Goal: Find contact information: Find contact information

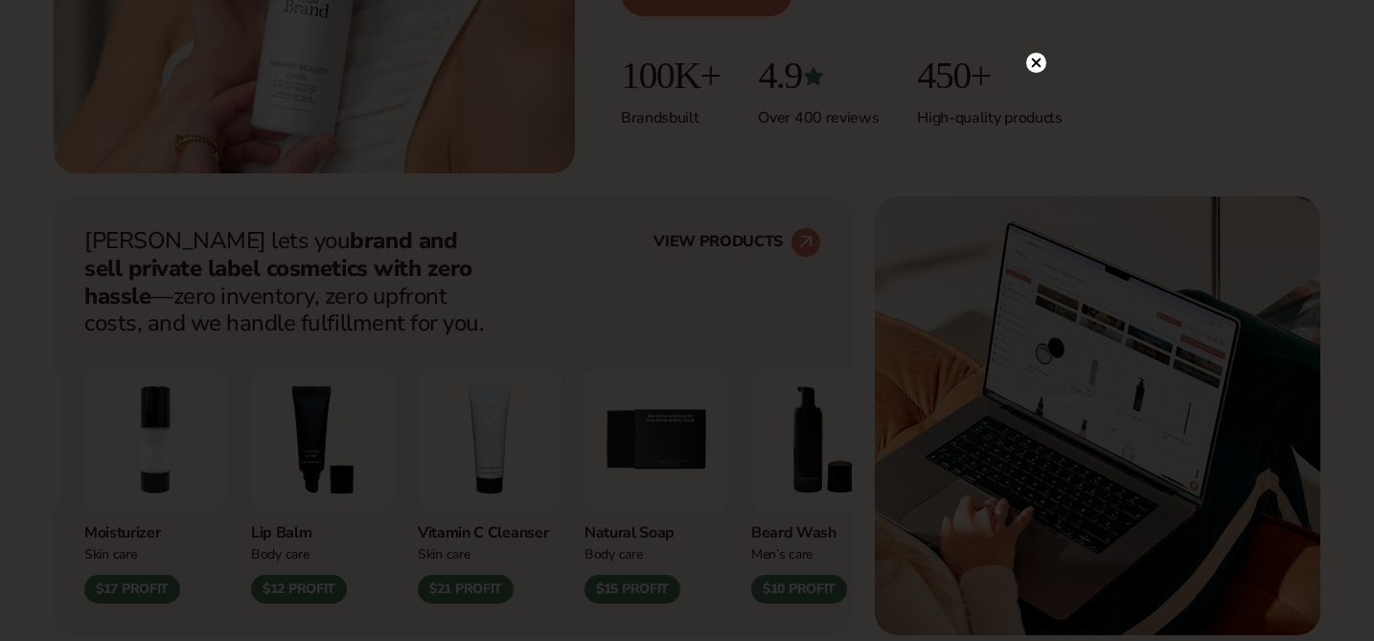
scroll to position [730, 0]
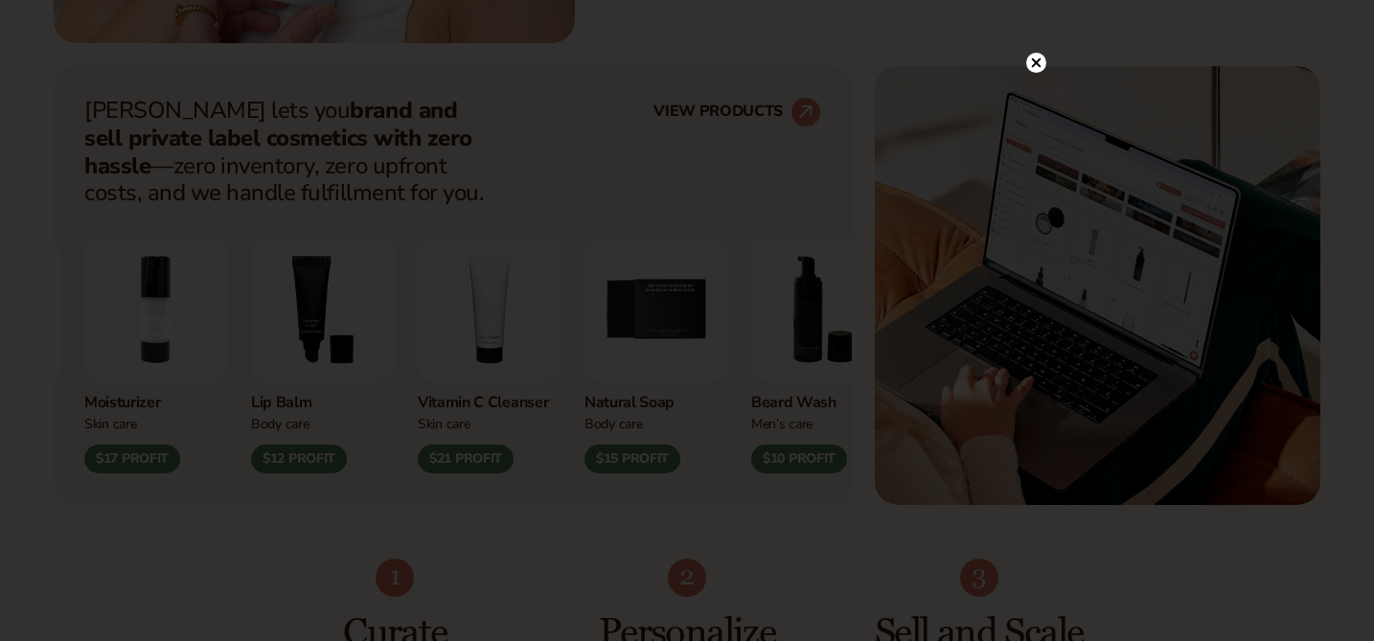
click at [1036, 66] on circle at bounding box center [1037, 63] width 20 height 20
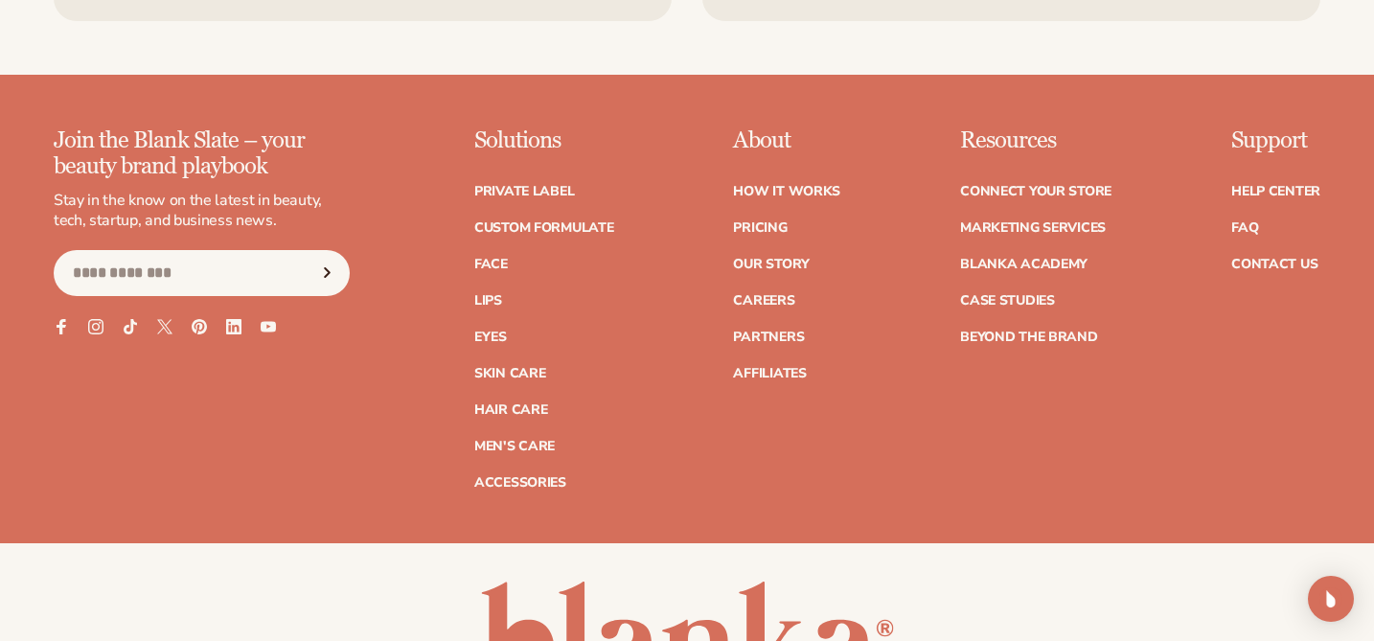
scroll to position [7263, 0]
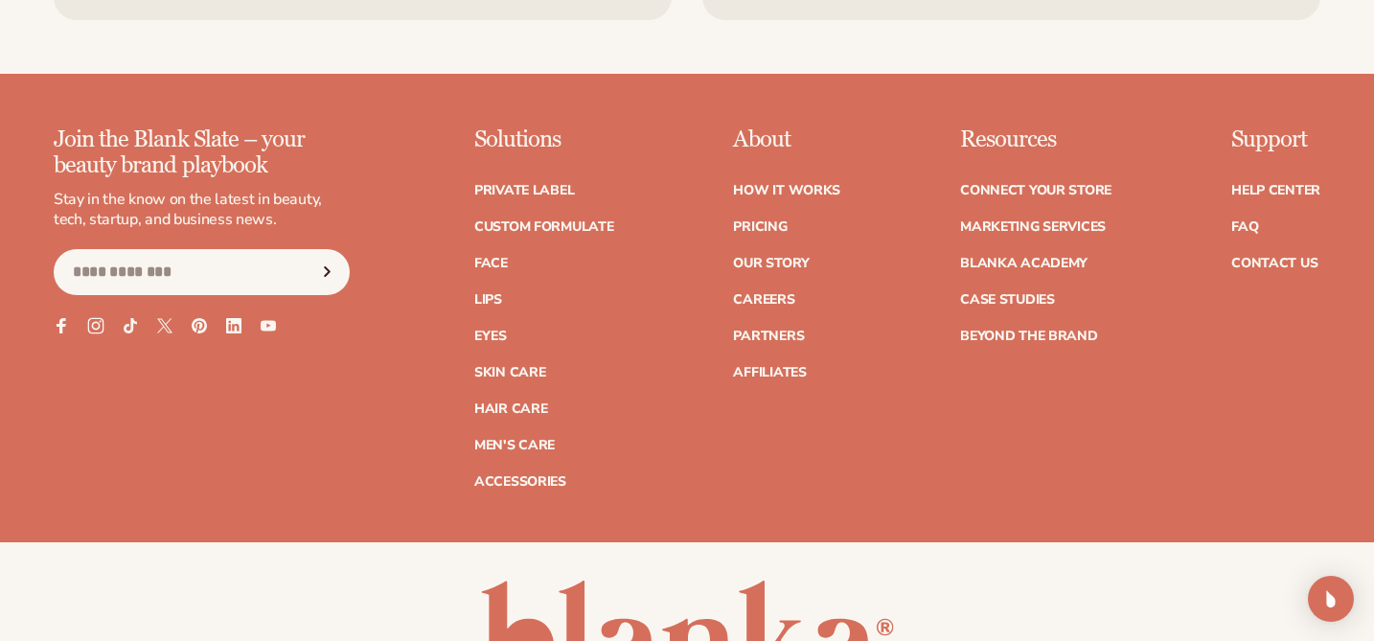
click at [97, 317] on icon at bounding box center [95, 325] width 16 height 16
click at [1300, 257] on link "Contact Us" at bounding box center [1275, 263] width 86 height 13
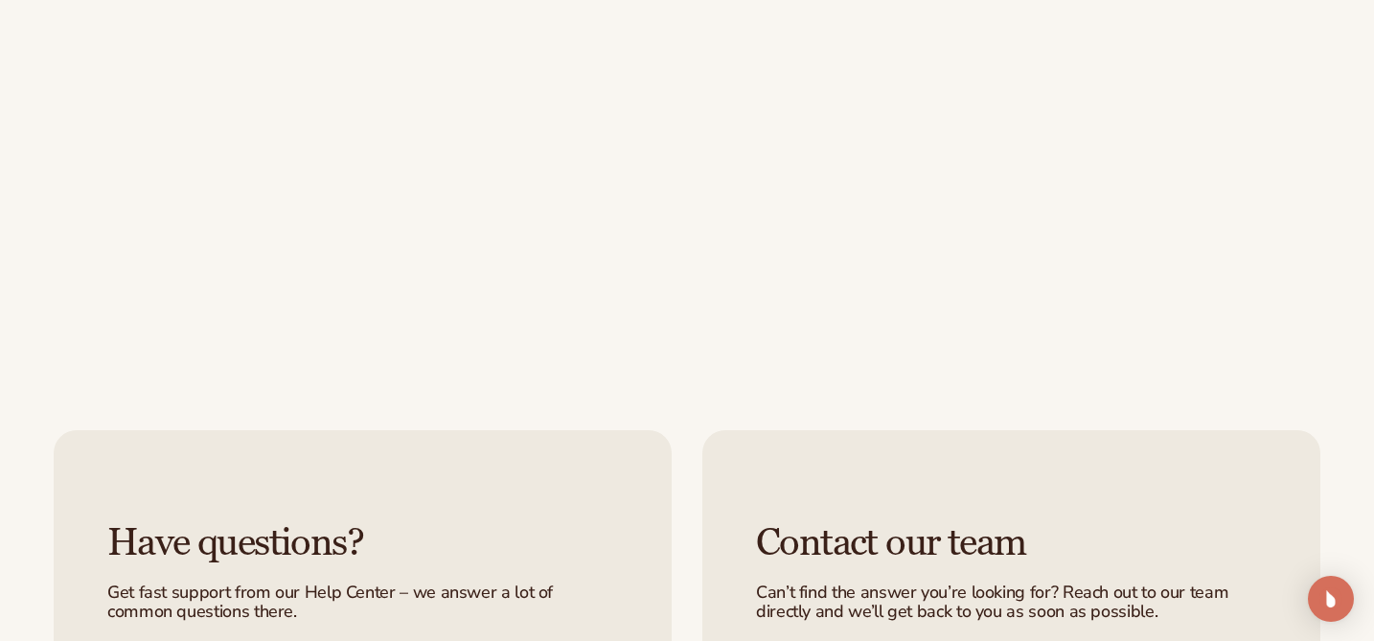
scroll to position [1478, 0]
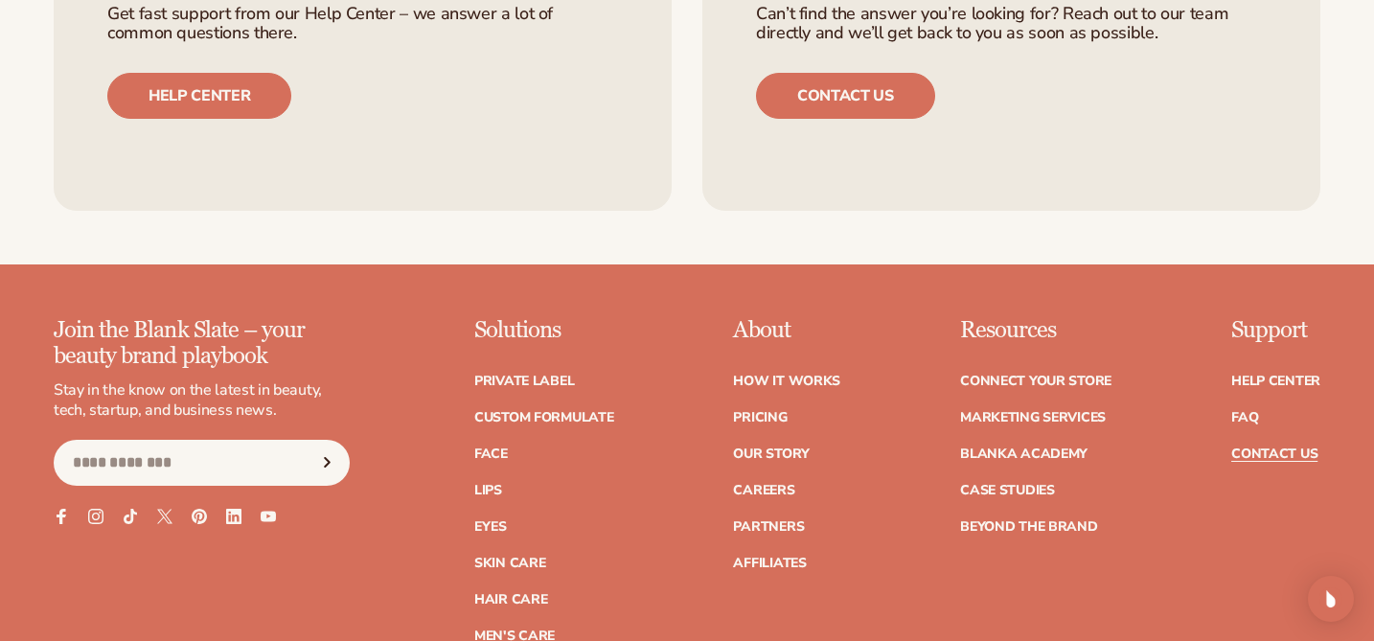
click at [771, 337] on p "About" at bounding box center [786, 330] width 107 height 25
click at [787, 459] on link "Our Story" at bounding box center [771, 454] width 76 height 13
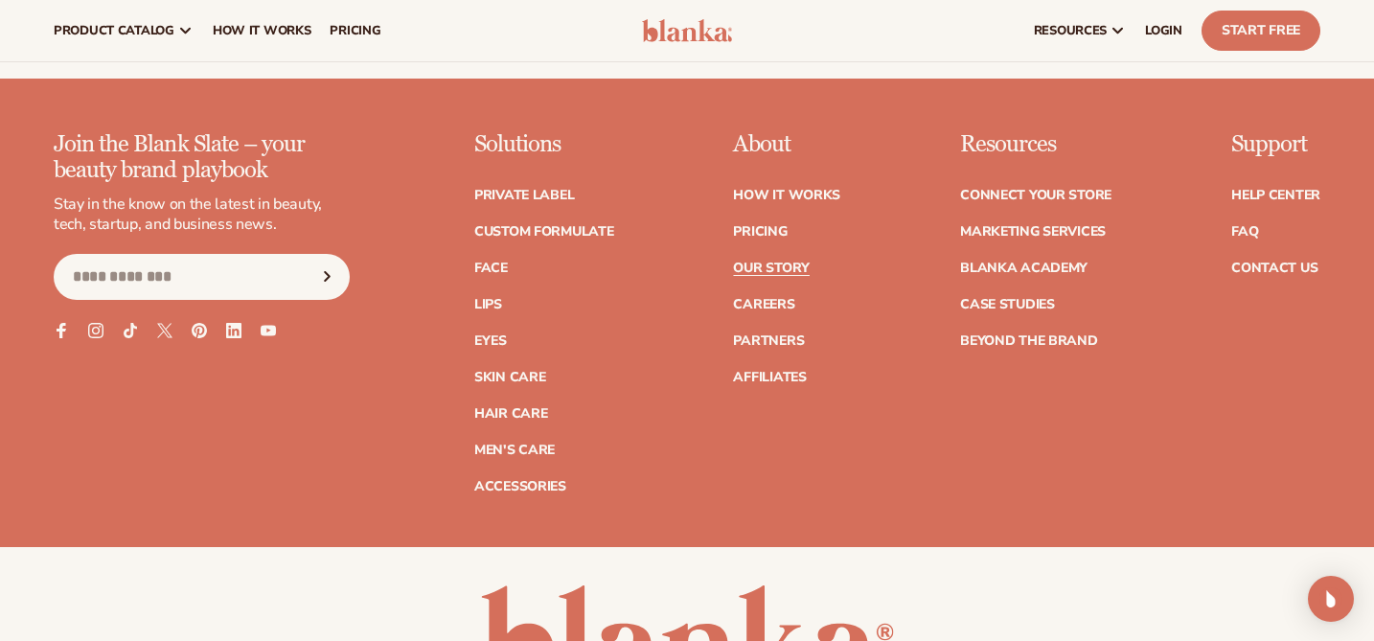
scroll to position [5335, 0]
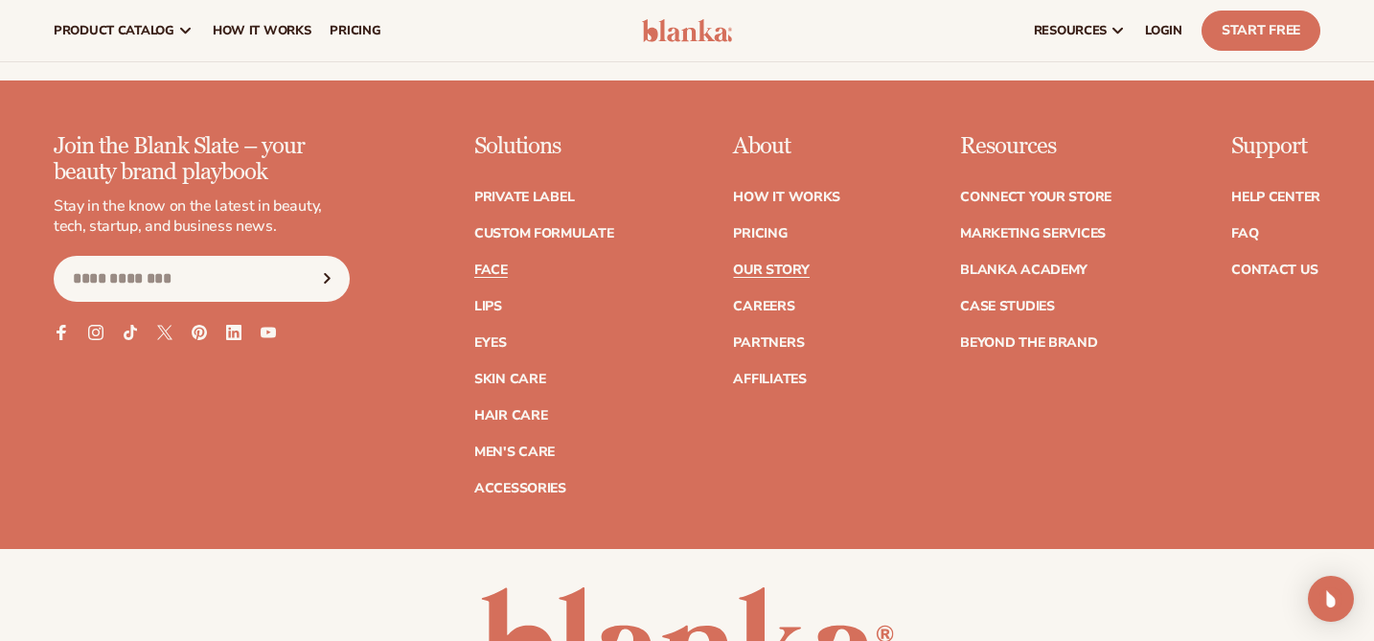
click at [495, 264] on link "Face" at bounding box center [491, 270] width 34 height 13
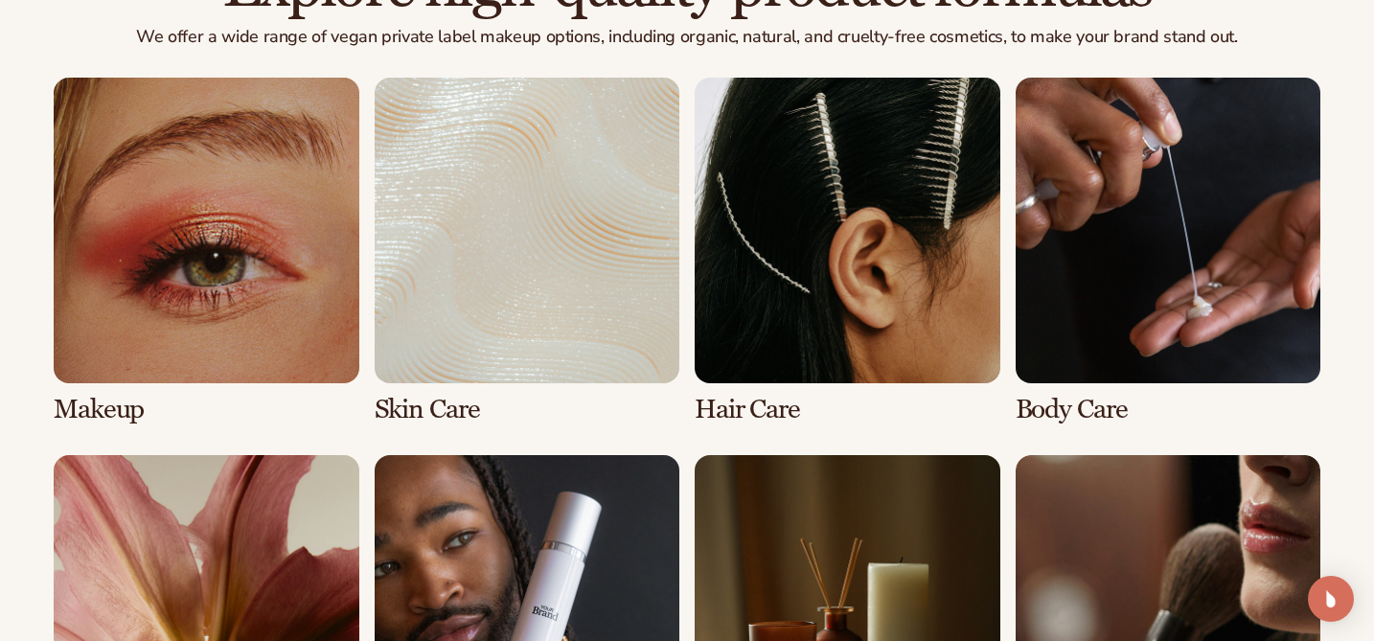
scroll to position [1433, 0]
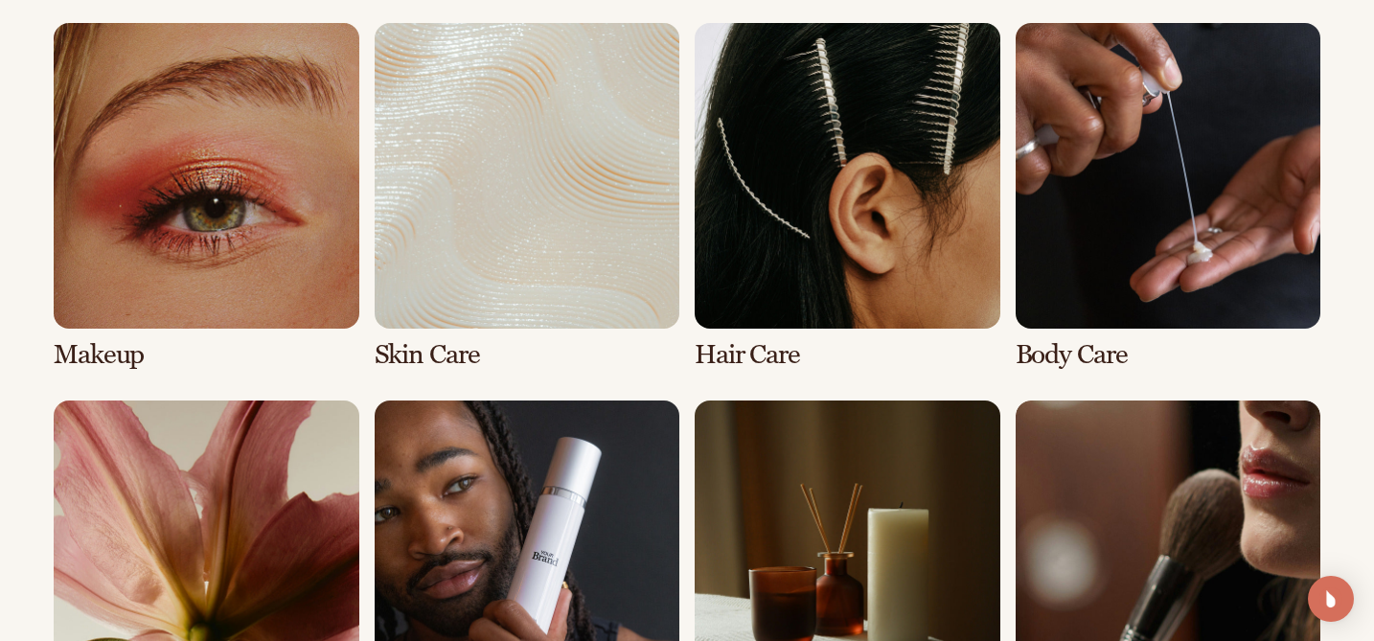
click at [443, 306] on link "2 / 8" at bounding box center [528, 196] width 306 height 346
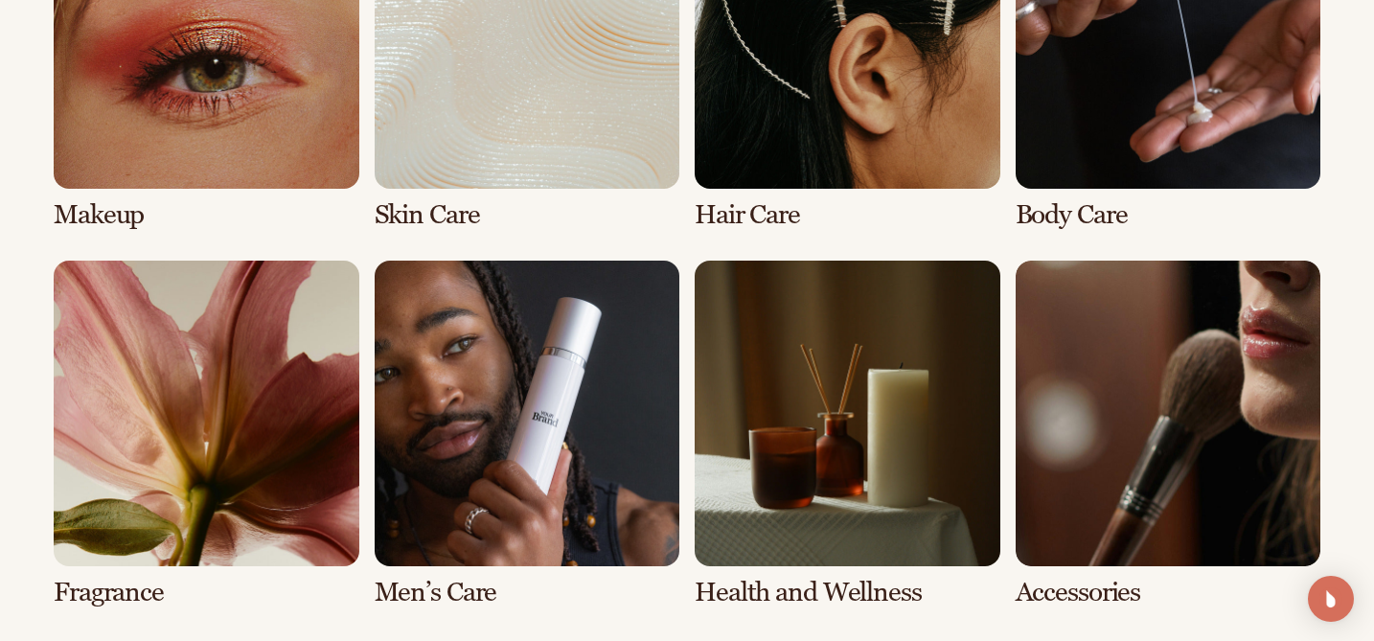
scroll to position [1546, 0]
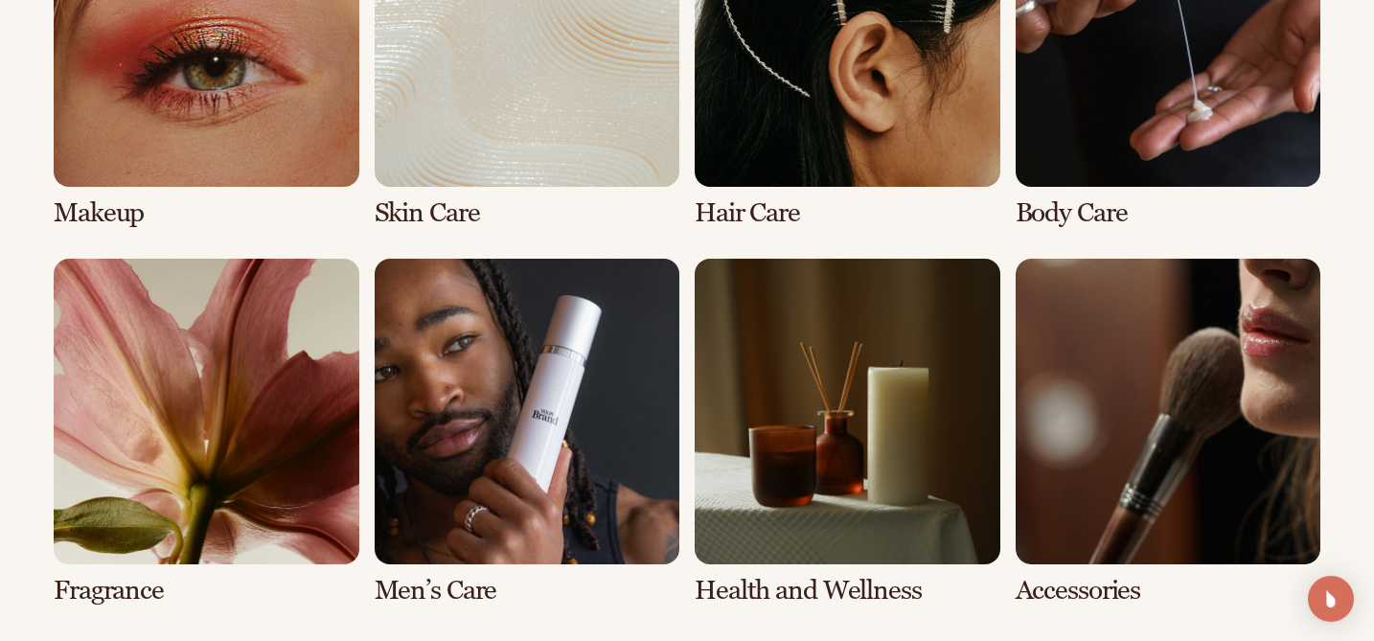
click at [902, 157] on link "3 / 8" at bounding box center [848, 55] width 306 height 346
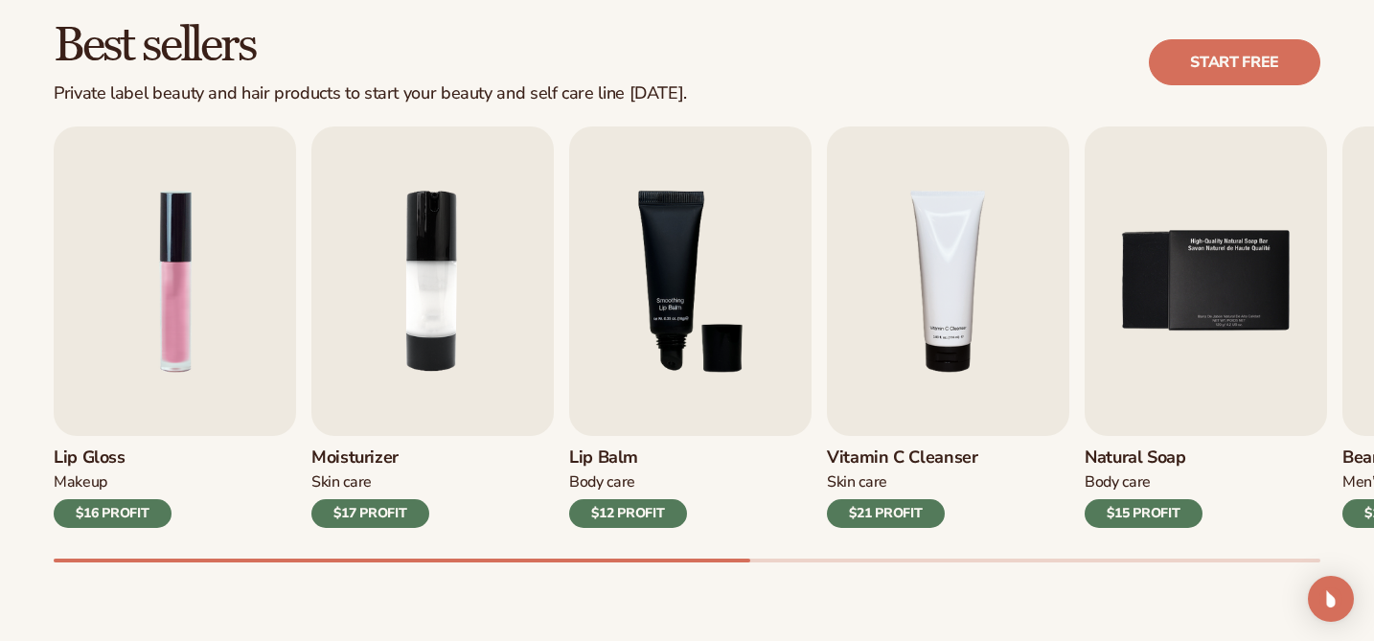
scroll to position [548, 0]
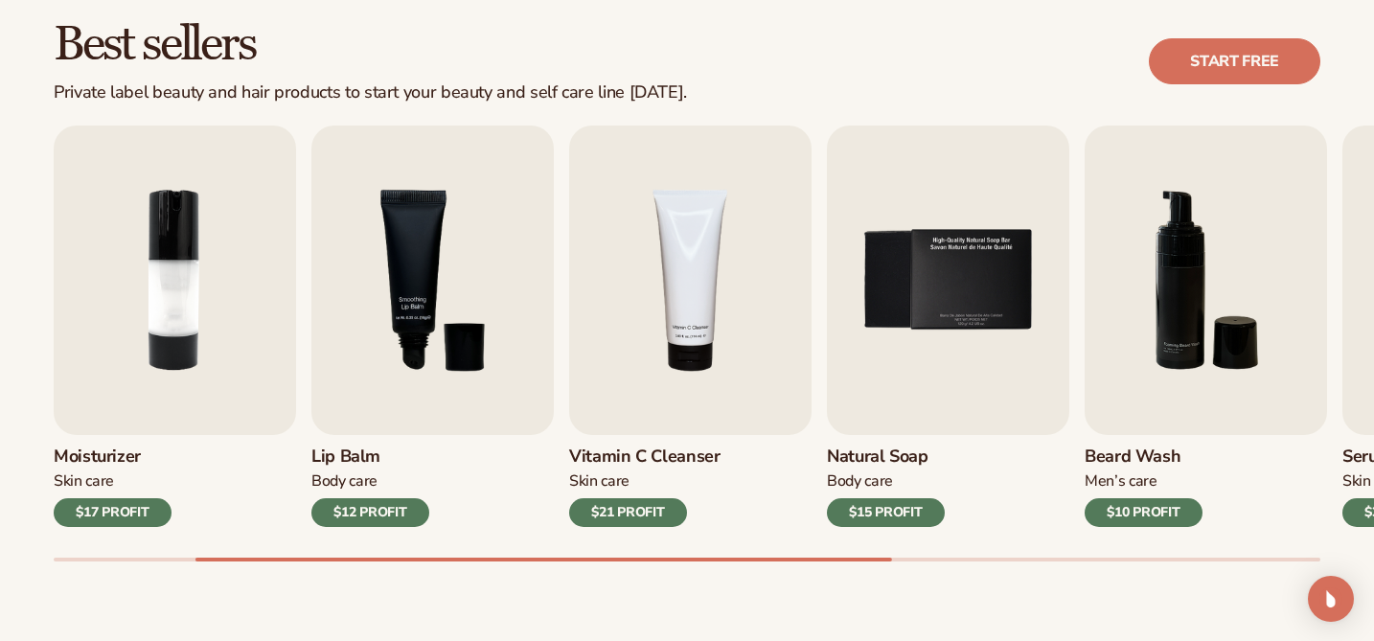
click at [138, 509] on div "$17 PROFIT" at bounding box center [113, 512] width 118 height 29
click at [132, 414] on img "2 / 9" at bounding box center [175, 281] width 242 height 310
click at [179, 324] on img "2 / 9" at bounding box center [175, 281] width 242 height 310
click at [91, 481] on div "Skin Care" at bounding box center [113, 482] width 118 height 20
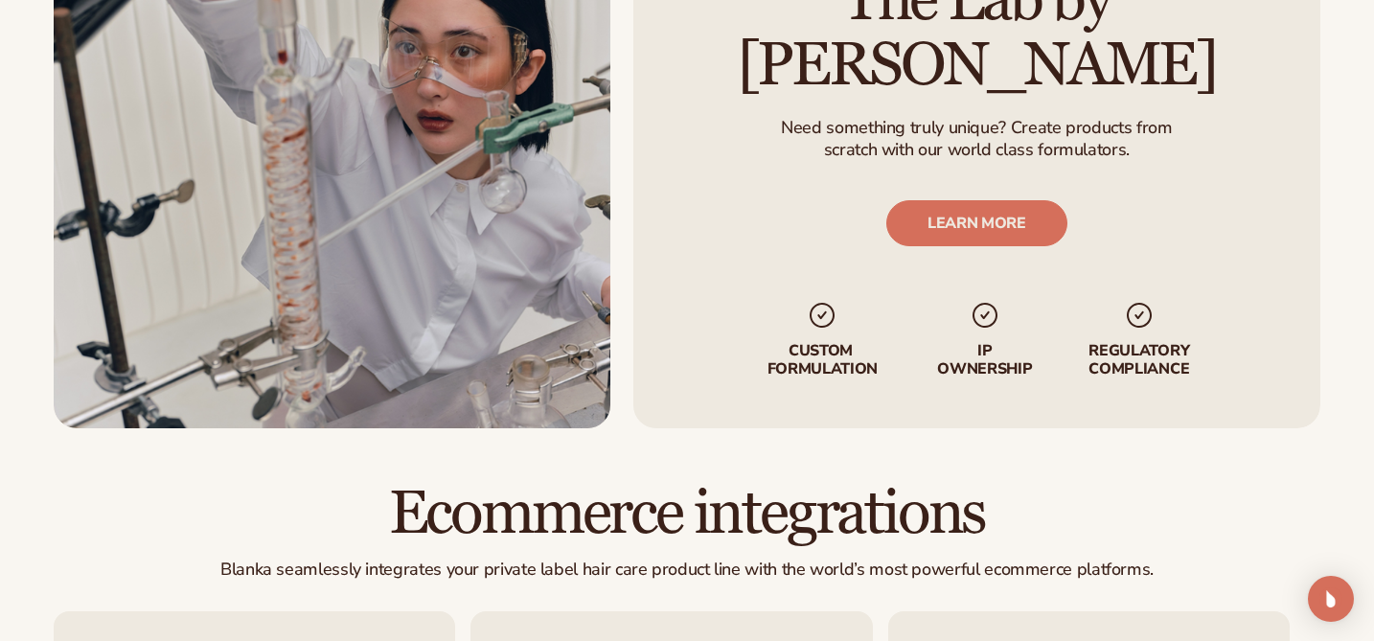
scroll to position [2526, 0]
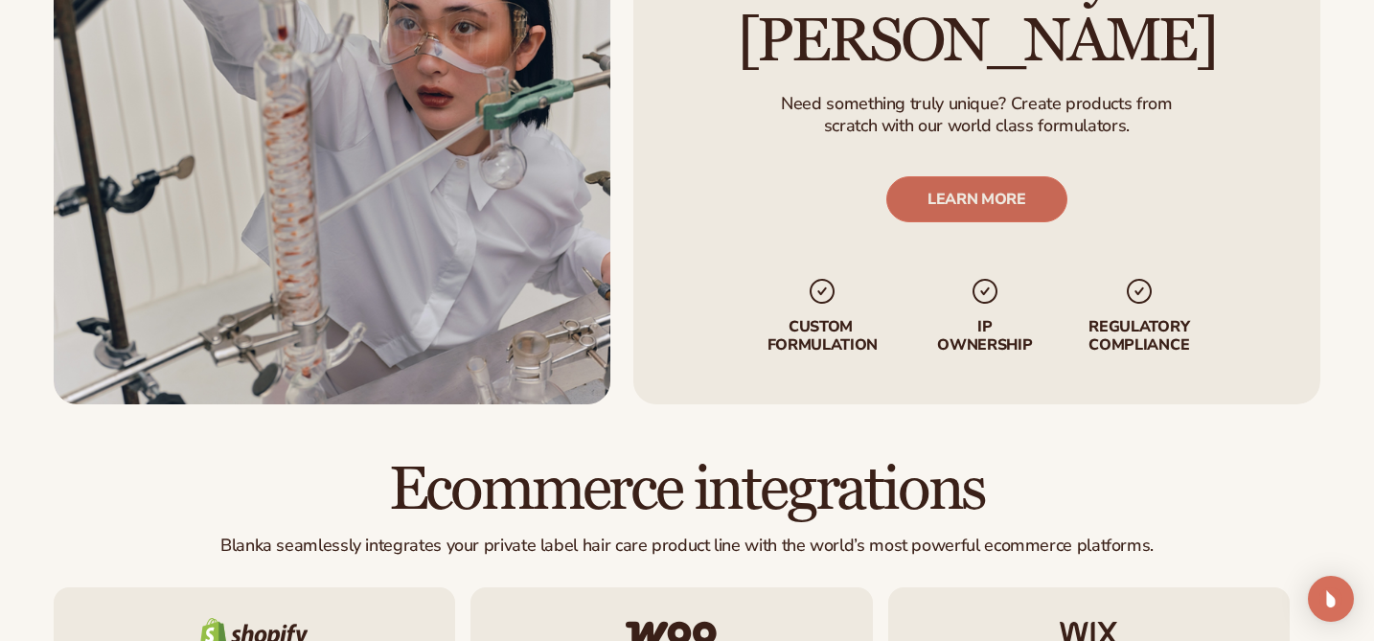
click at [1009, 176] on link "LEARN MORE" at bounding box center [977, 199] width 181 height 46
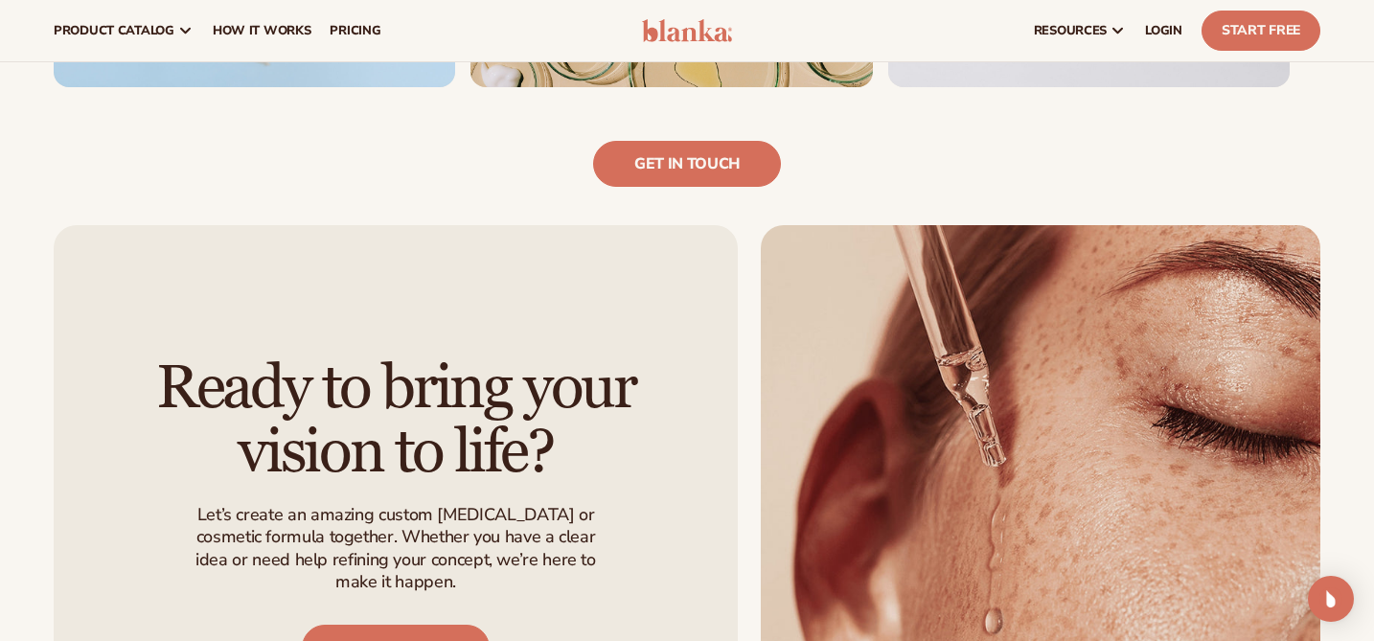
scroll to position [1183, 0]
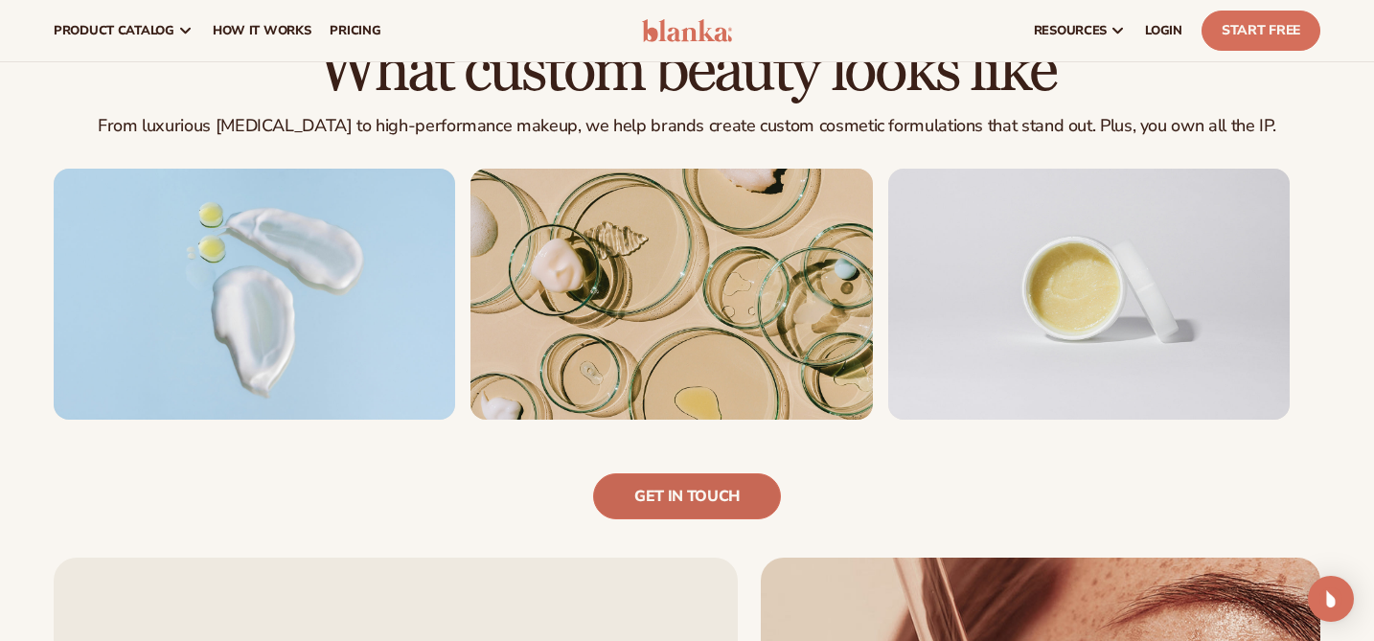
click at [693, 497] on link "Get in touch" at bounding box center [687, 496] width 188 height 46
